Goal: Navigation & Orientation: Find specific page/section

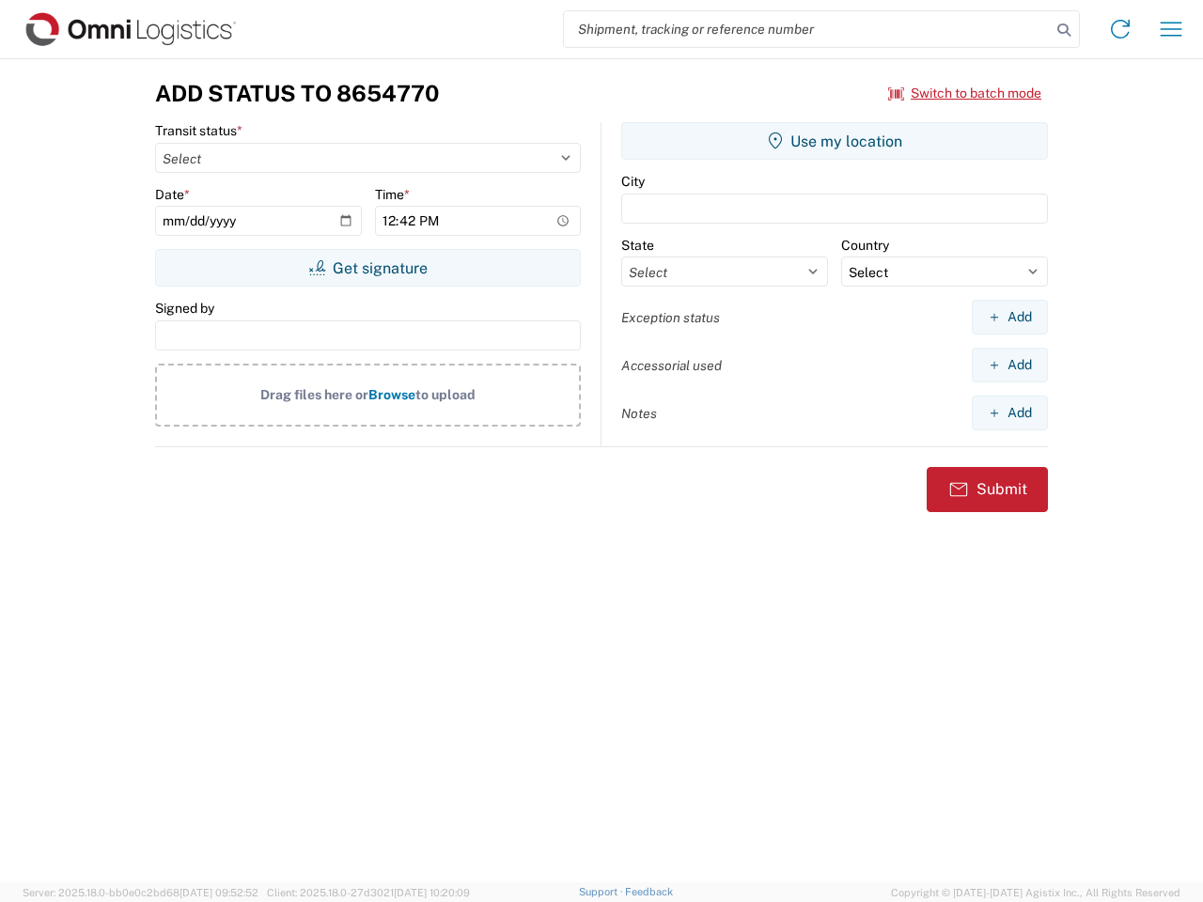
click at [807, 29] on input "search" at bounding box center [807, 29] width 487 height 36
click at [1064, 30] on icon at bounding box center [1063, 30] width 26 height 26
click at [1120, 29] on icon at bounding box center [1120, 29] width 30 height 30
click at [1171, 29] on icon "button" at bounding box center [1171, 29] width 22 height 14
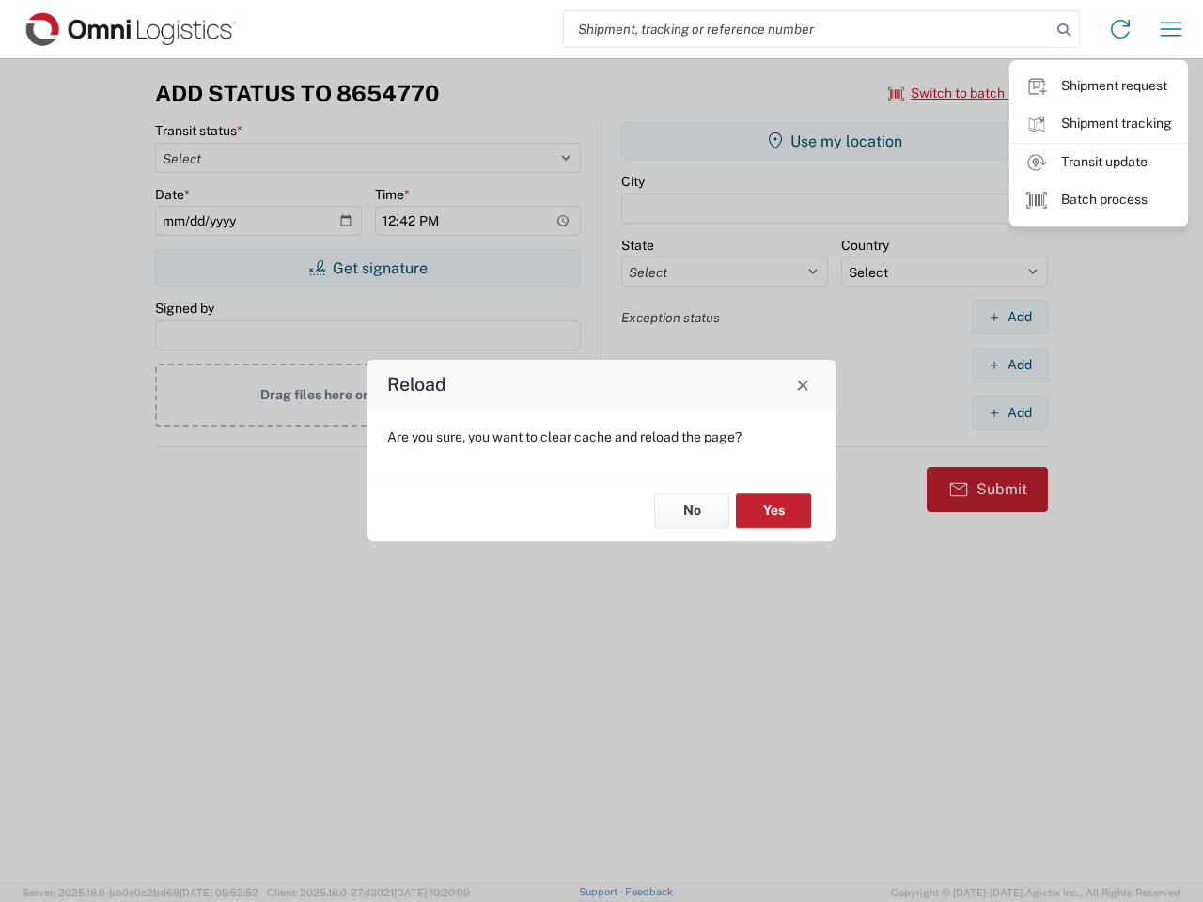
click at [965, 93] on div "Reload Are you sure, you want to clear cache and reload the page? No Yes" at bounding box center [601, 451] width 1203 height 902
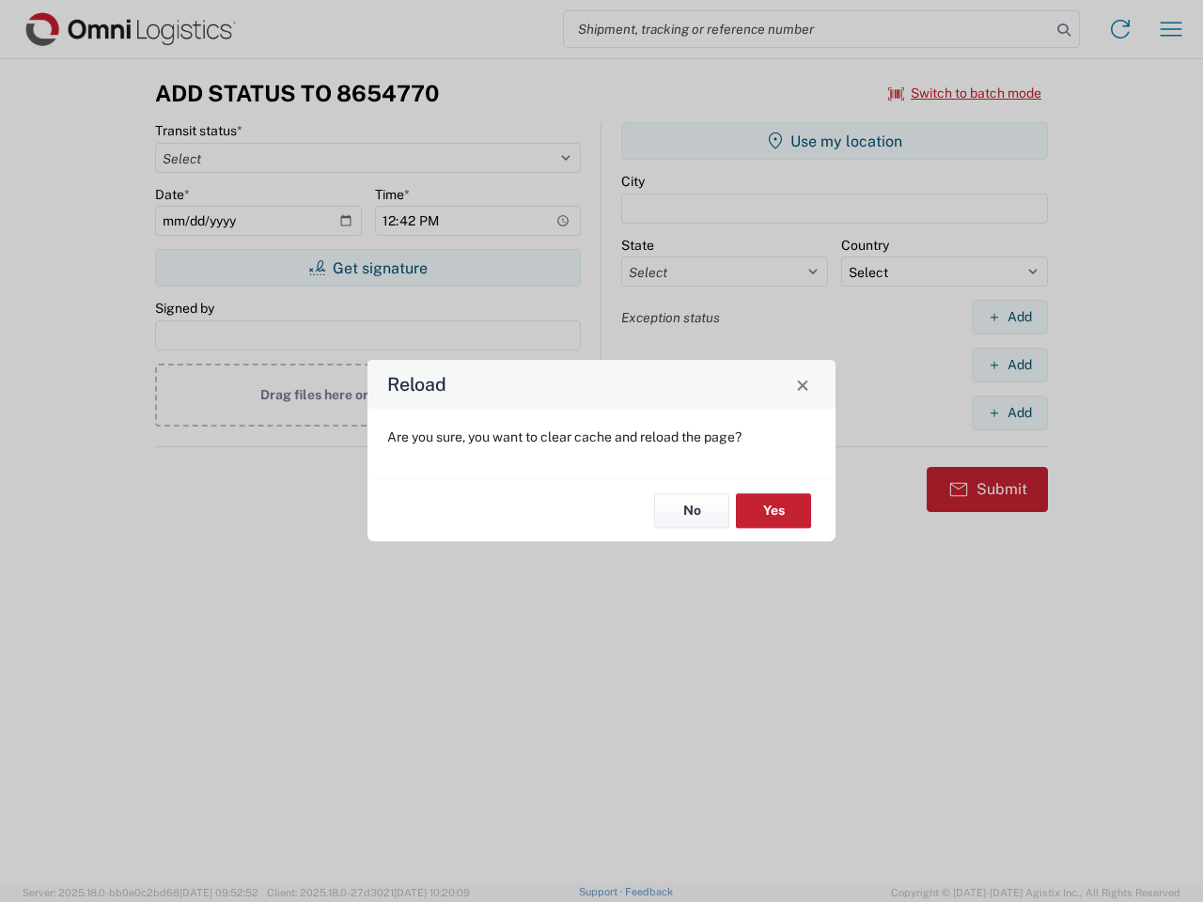
click at [367, 268] on div "Reload Are you sure, you want to clear cache and reload the page? No Yes" at bounding box center [601, 451] width 1203 height 902
click at [834, 141] on div "Reload Are you sure, you want to clear cache and reload the page? No Yes" at bounding box center [601, 451] width 1203 height 902
click at [1009, 317] on div "Reload Are you sure, you want to clear cache and reload the page? No Yes" at bounding box center [601, 451] width 1203 height 902
click at [1009, 365] on div "Reload Are you sure, you want to clear cache and reload the page? No Yes" at bounding box center [601, 451] width 1203 height 902
click at [1009, 412] on div "Reload Are you sure, you want to clear cache and reload the page? No Yes" at bounding box center [601, 451] width 1203 height 902
